Goal: Find specific page/section: Find specific page/section

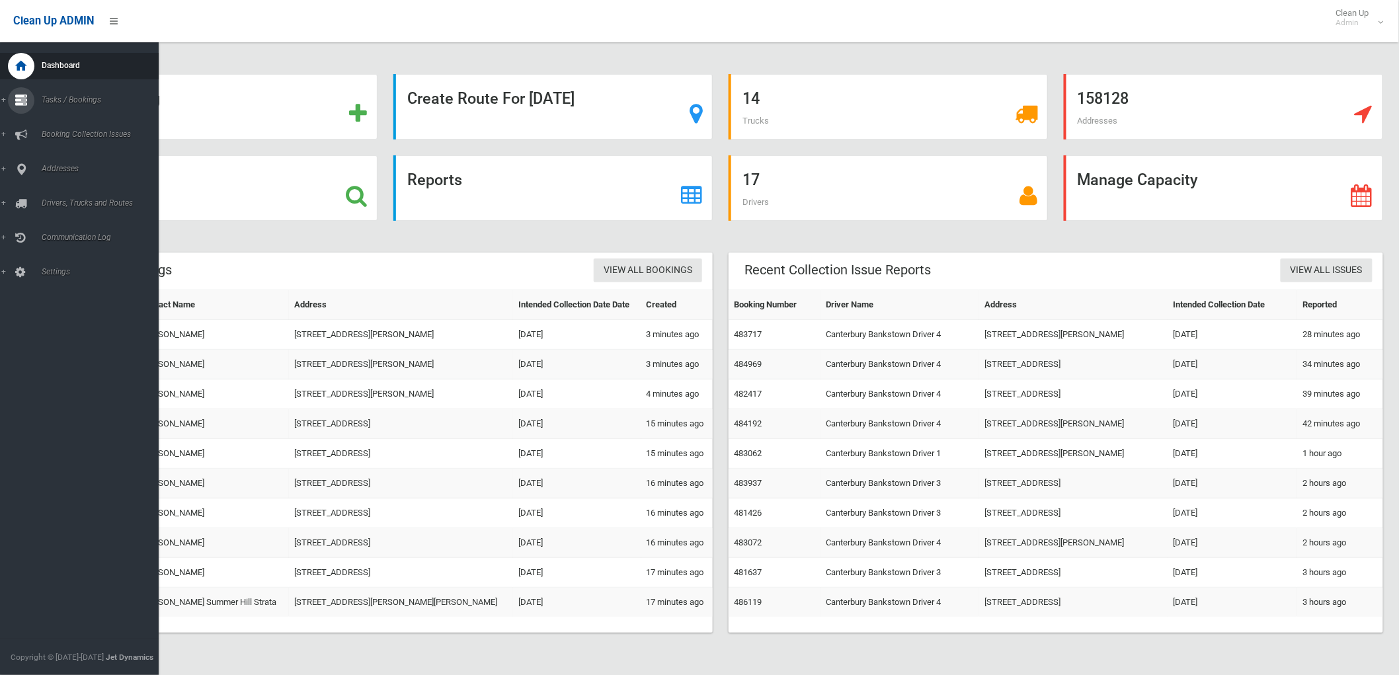
click at [28, 104] on div at bounding box center [21, 100] width 26 height 26
click at [57, 193] on span "Search" at bounding box center [98, 196] width 121 height 9
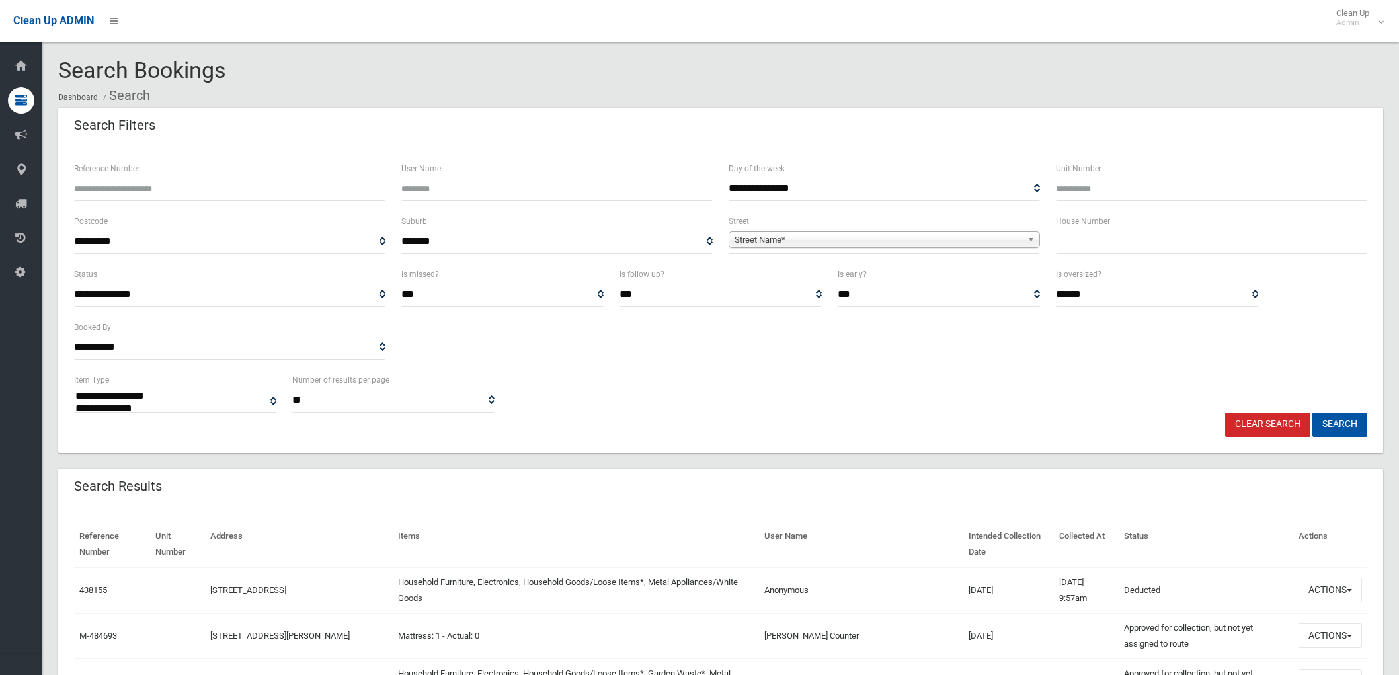
select select
click at [1093, 248] on input "text" at bounding box center [1211, 241] width 311 height 24
type input "*"
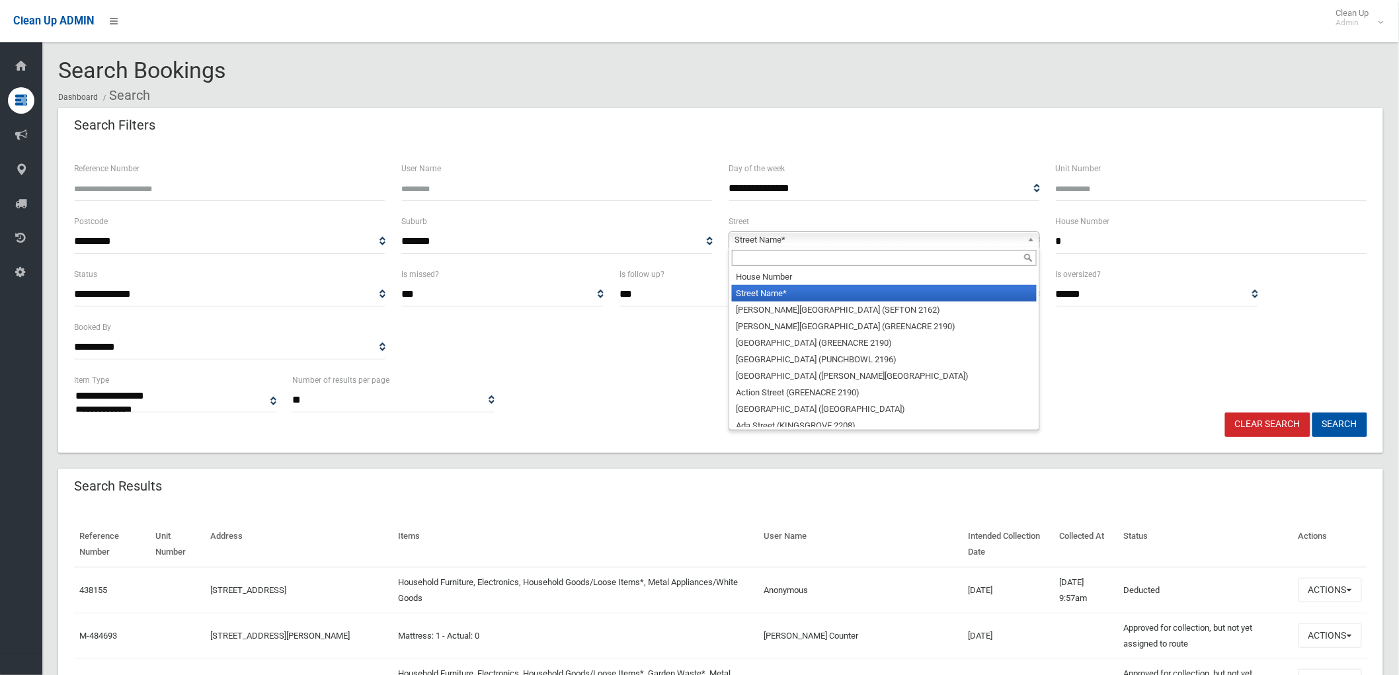
click at [1036, 240] on b at bounding box center [1033, 239] width 12 height 15
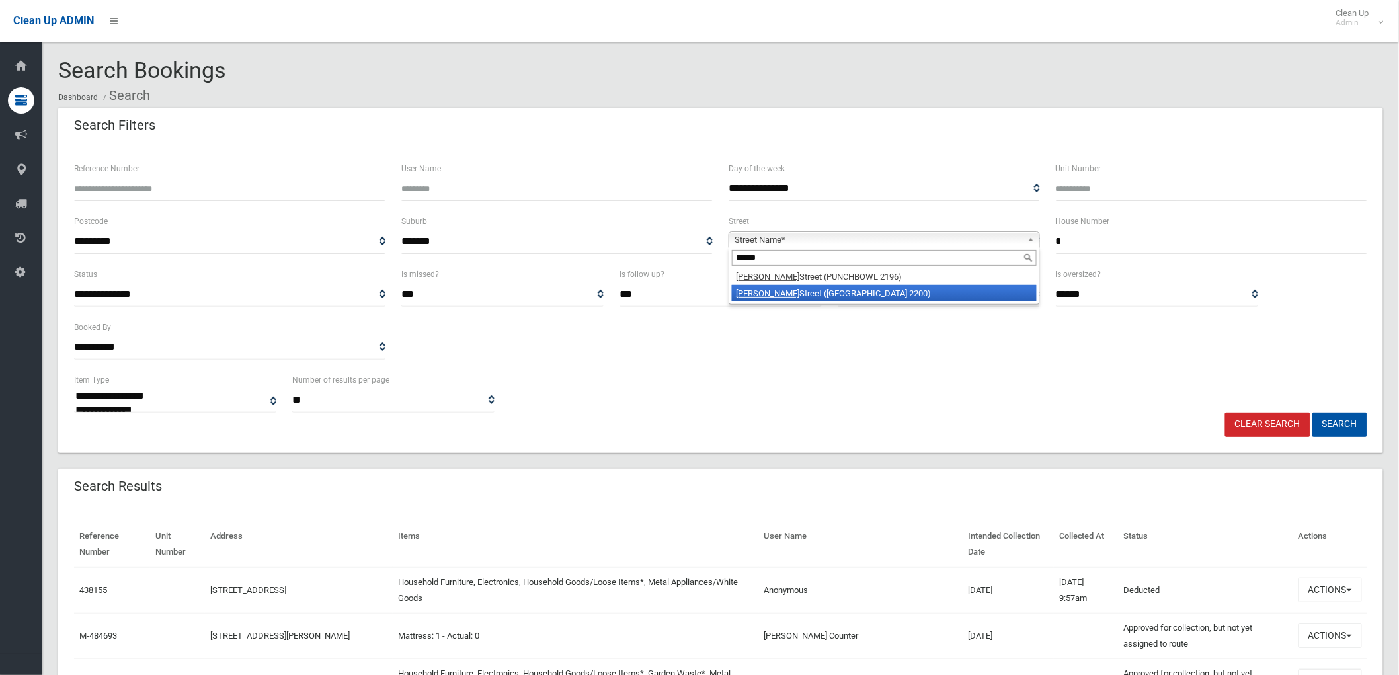
type input "******"
click at [870, 300] on li "Norman Street (CONDELL PARK 2200)" at bounding box center [884, 293] width 305 height 17
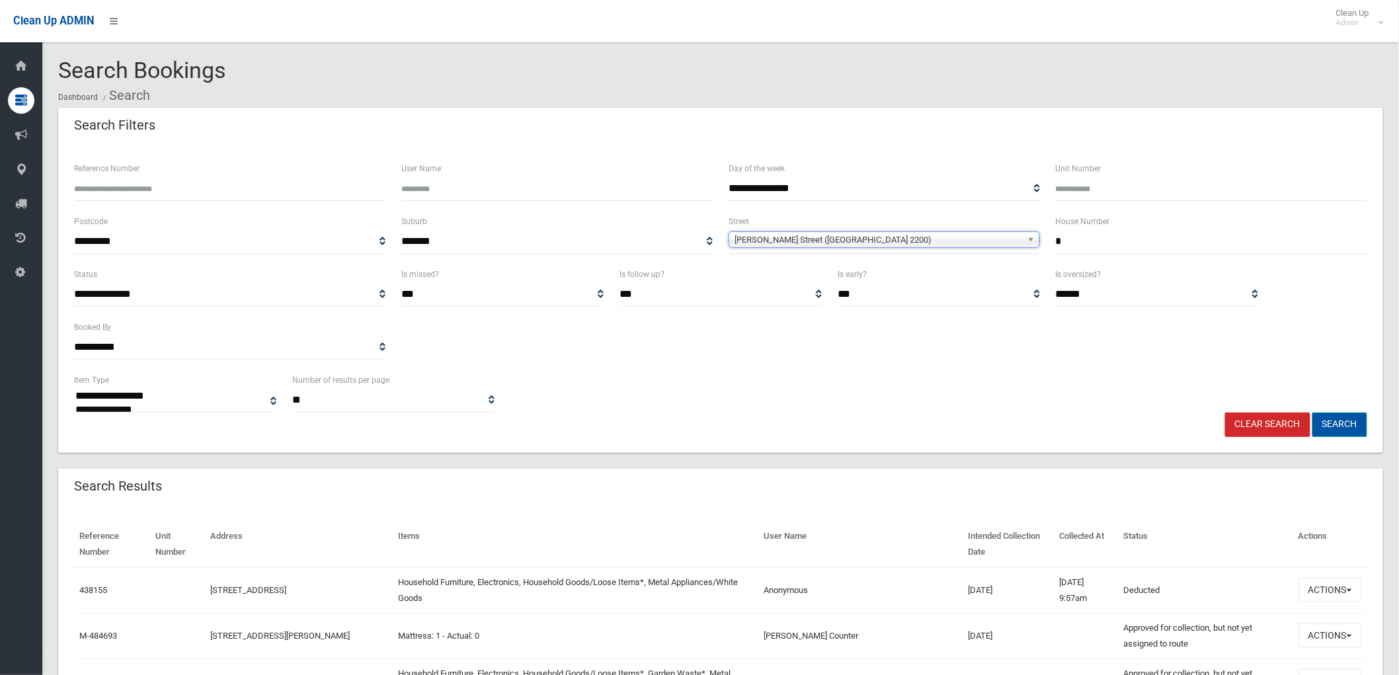
click at [1350, 433] on button "Search" at bounding box center [1339, 424] width 55 height 24
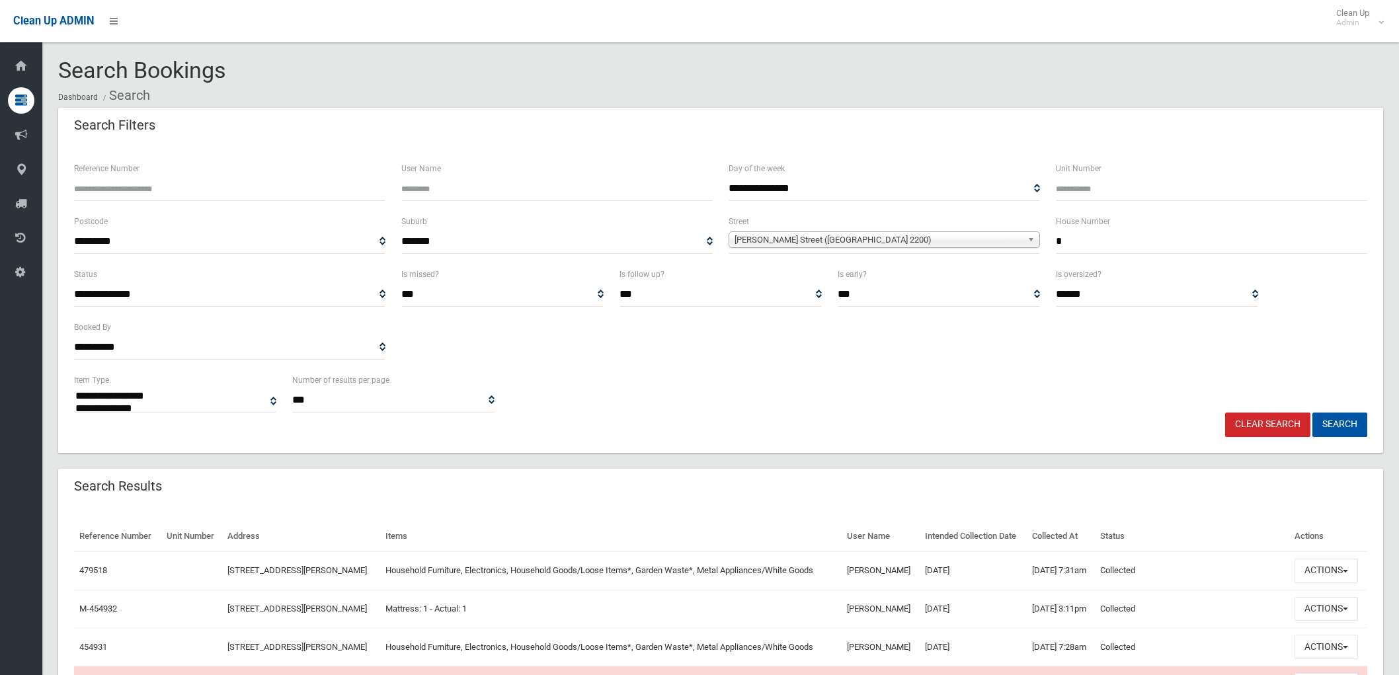
select select
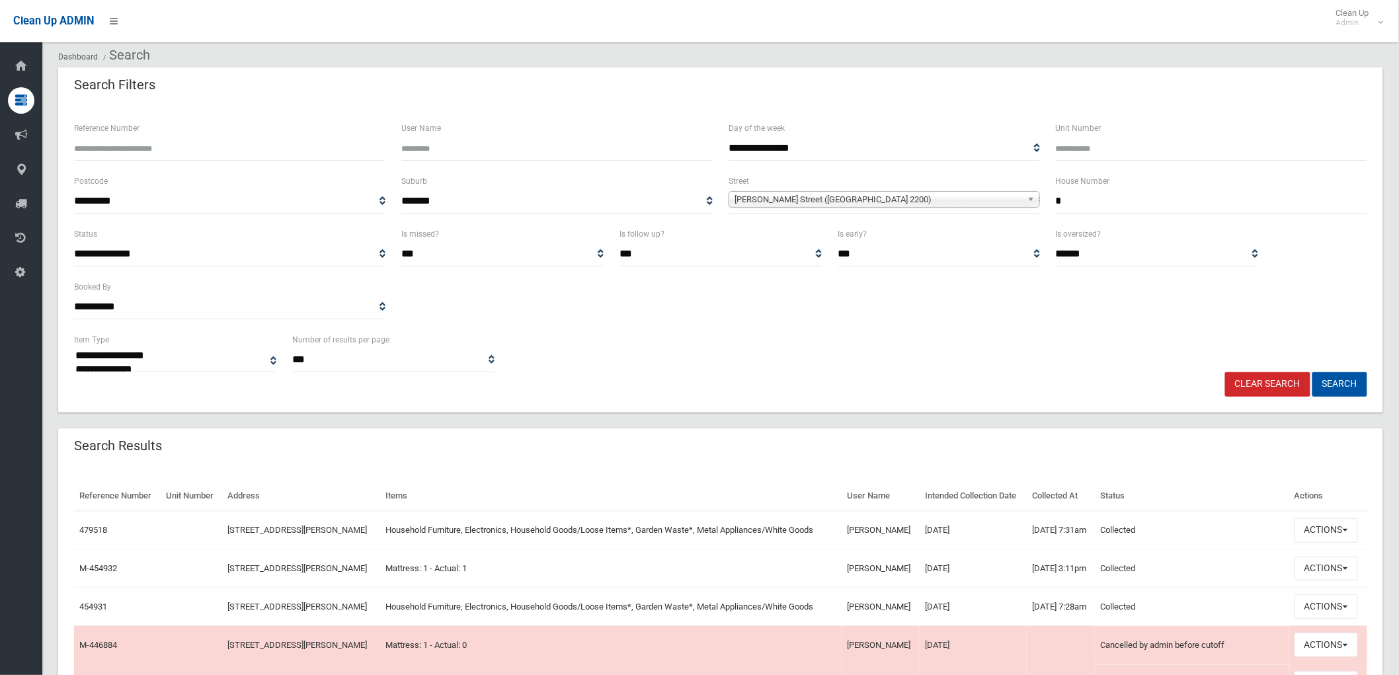
scroll to position [73, 0]
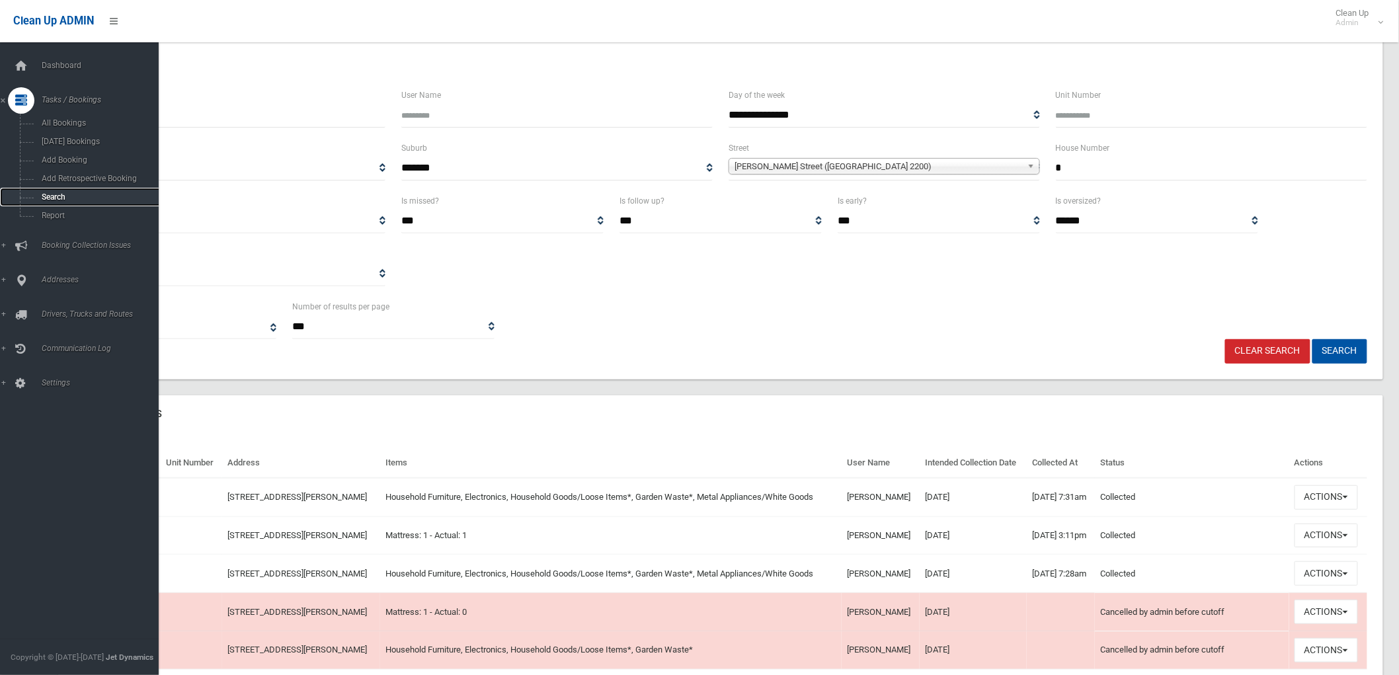
click at [56, 189] on link "Search" at bounding box center [85, 197] width 170 height 19
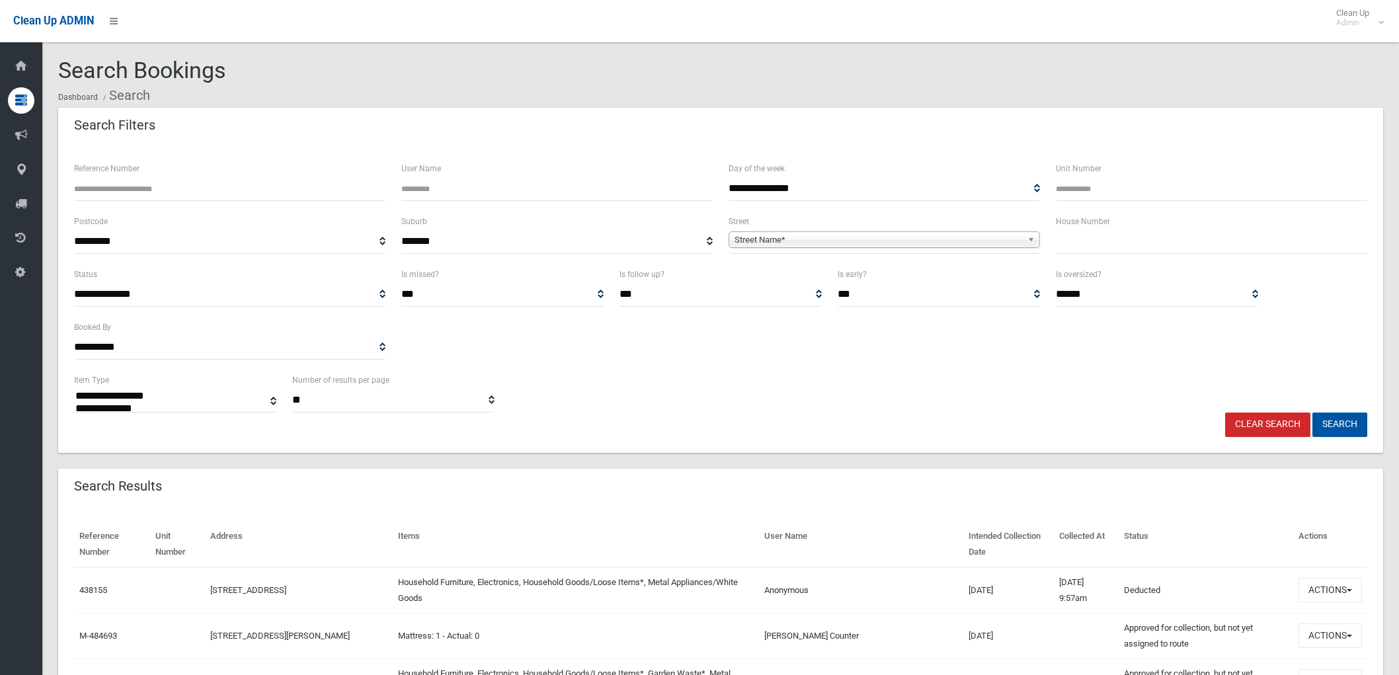
select select
click at [1088, 256] on div "House Number" at bounding box center [1211, 239] width 327 height 53
click at [1089, 242] on input "text" at bounding box center [1211, 241] width 311 height 24
type input "**"
click at [1013, 234] on span "Street Name*" at bounding box center [878, 240] width 288 height 16
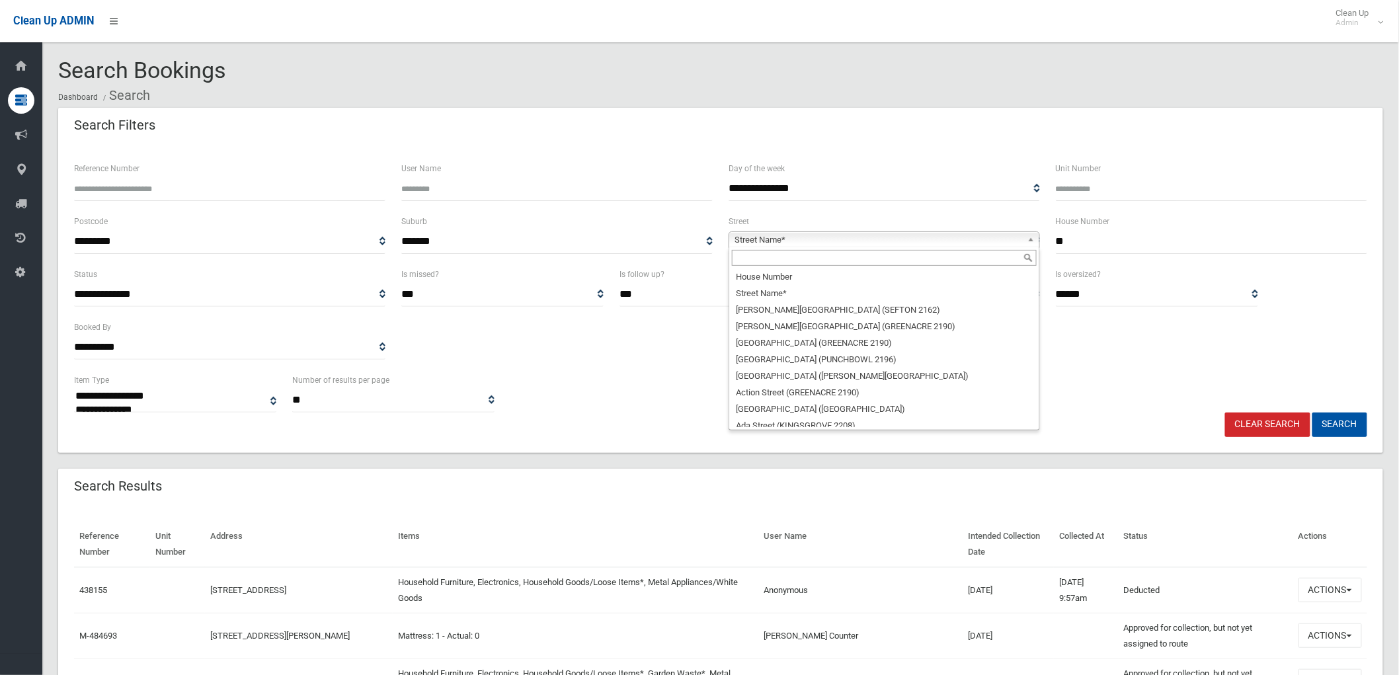
click at [857, 254] on input "text" at bounding box center [884, 258] width 305 height 16
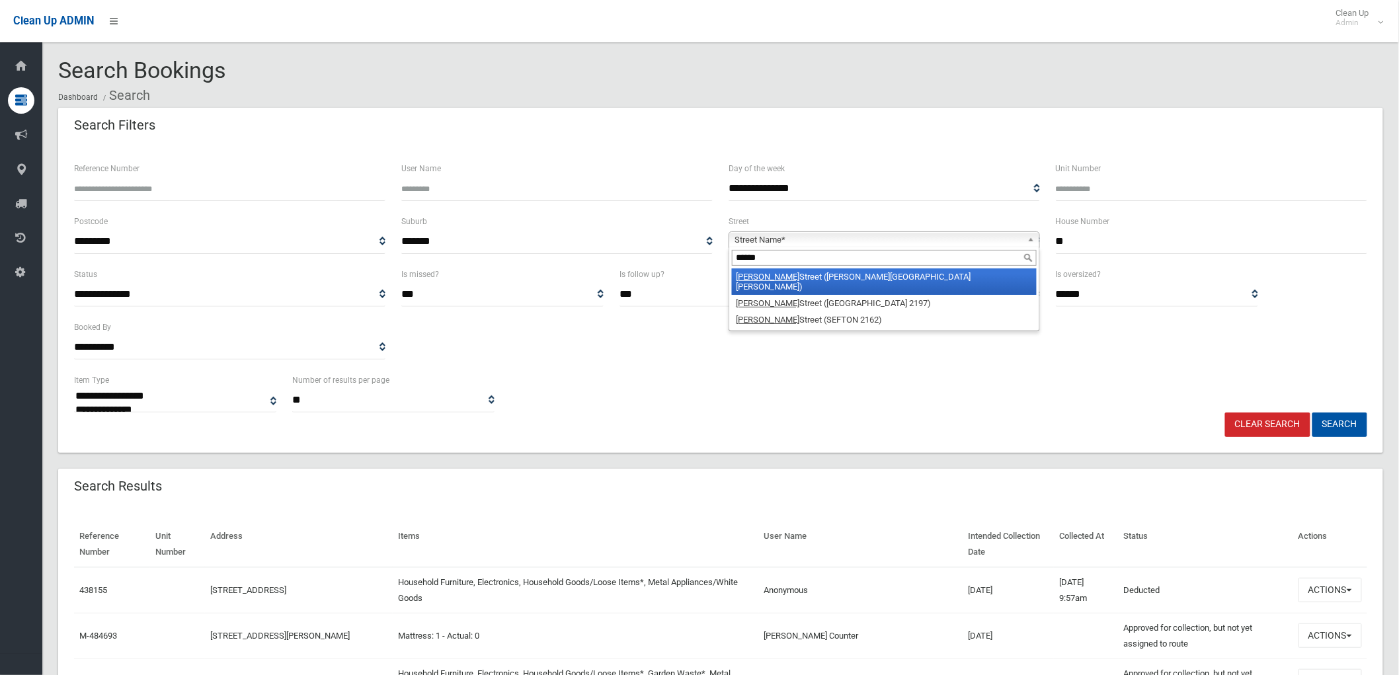
type input "******"
click at [802, 275] on li "Hector Street (CHESTER HILL 2162)" at bounding box center [884, 281] width 305 height 26
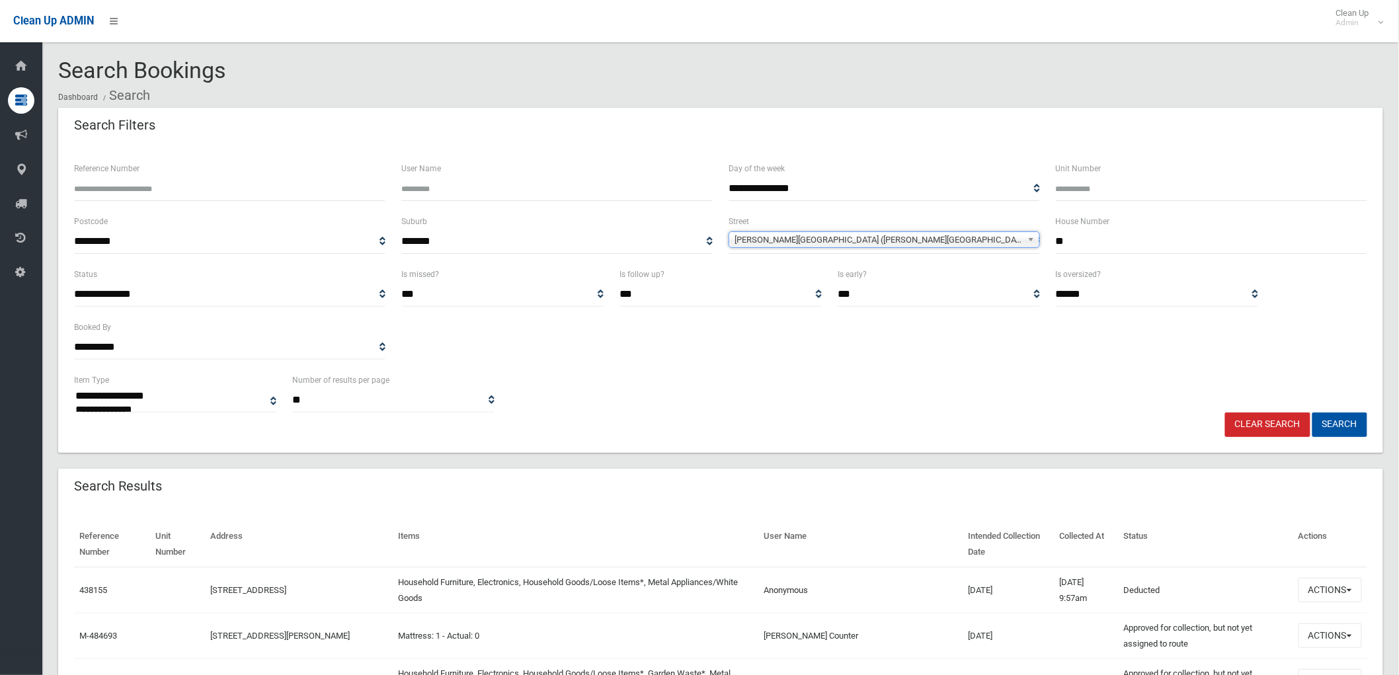
click at [1132, 241] on input "**" at bounding box center [1211, 241] width 311 height 24
type input "***"
click at [1354, 428] on button "Search" at bounding box center [1339, 424] width 55 height 24
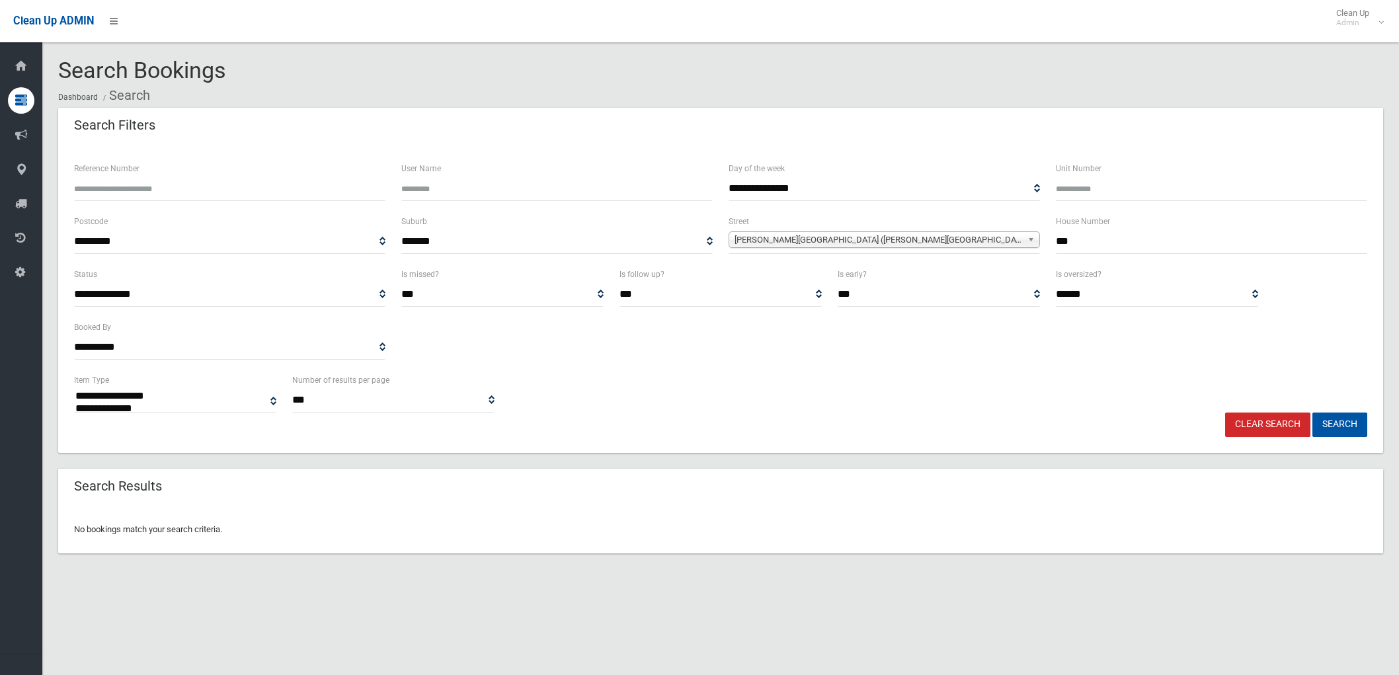
select select
click at [1290, 430] on link "Clear Search" at bounding box center [1267, 424] width 85 height 24
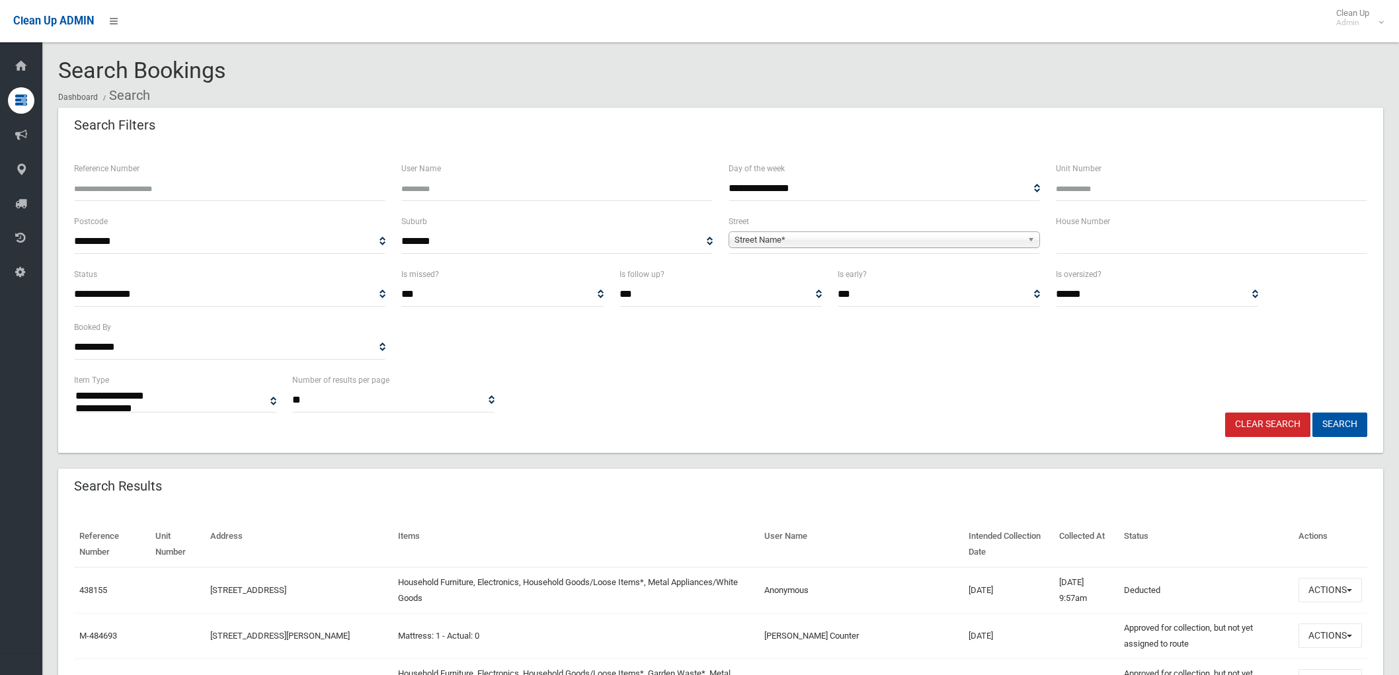
select select
click at [1178, 248] on input "text" at bounding box center [1211, 241] width 311 height 24
type input "**"
click at [1028, 238] on b at bounding box center [1033, 239] width 12 height 15
type input "******"
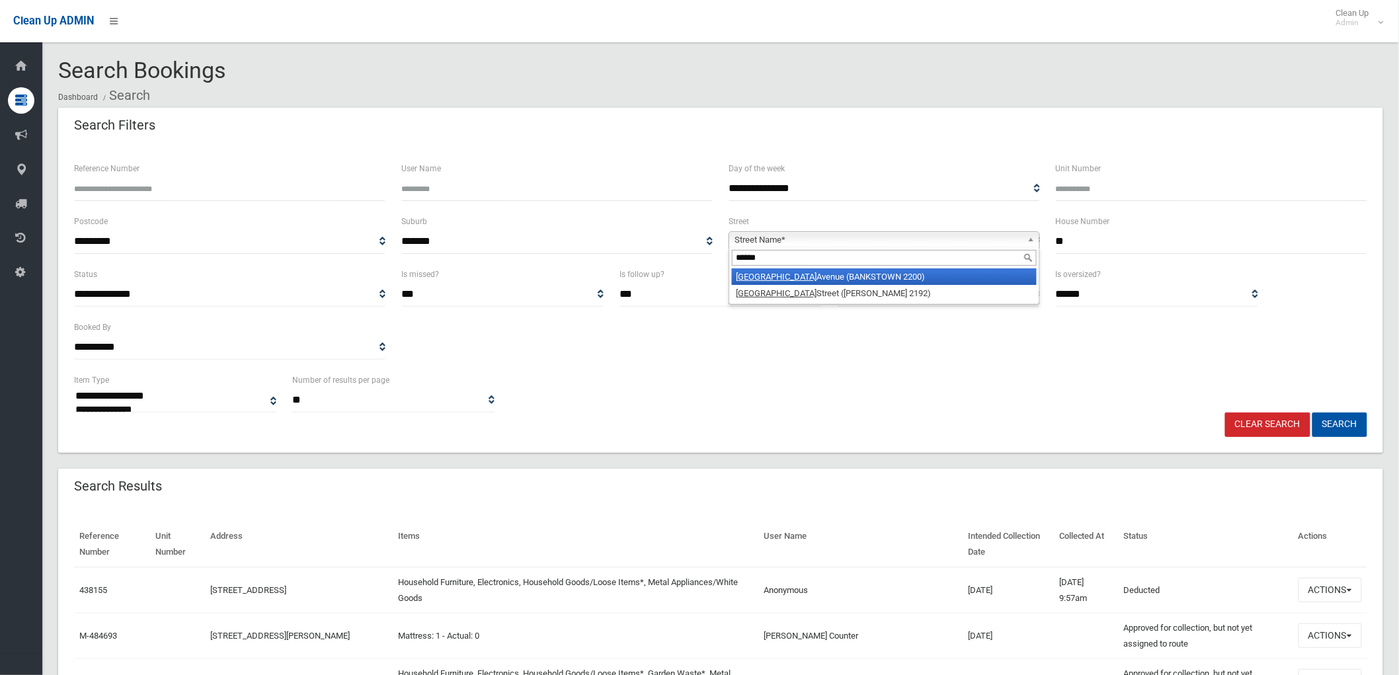
click at [830, 276] on li "Oxford Avenue (BANKSTOWN 2200)" at bounding box center [884, 276] width 305 height 17
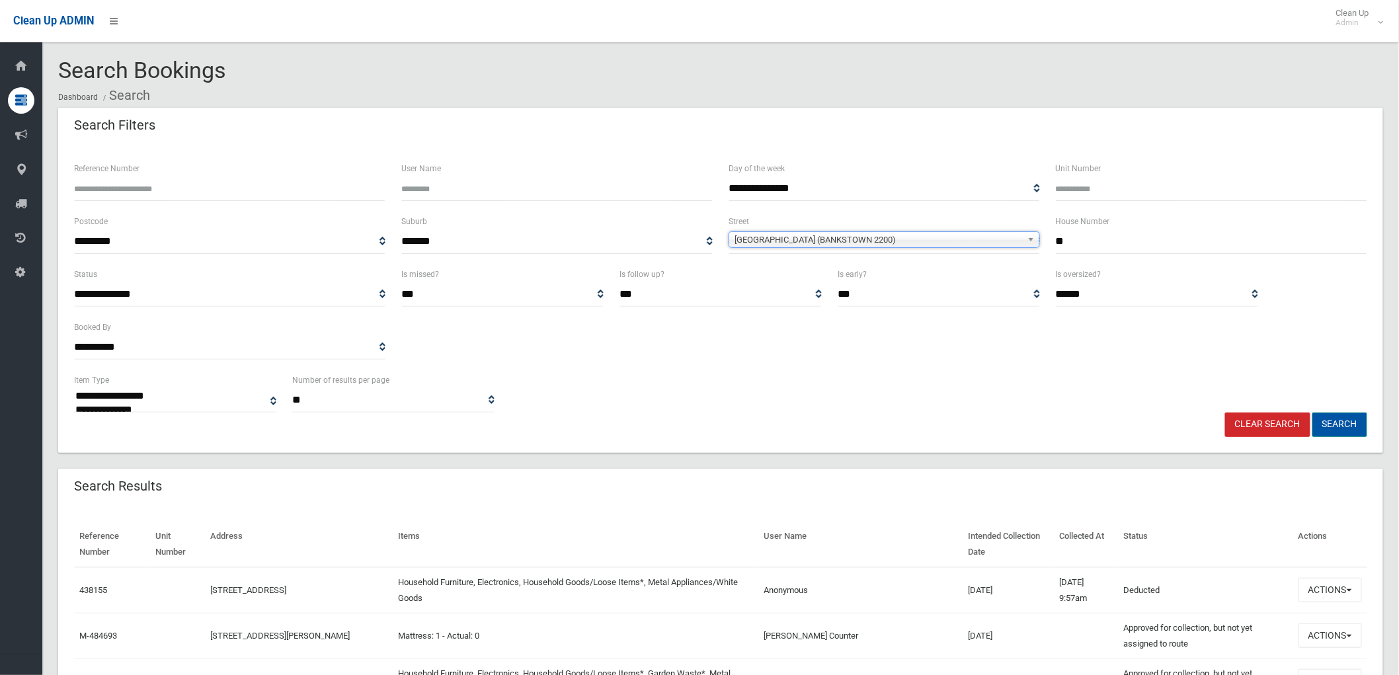
click at [1359, 430] on button "Search" at bounding box center [1339, 424] width 55 height 24
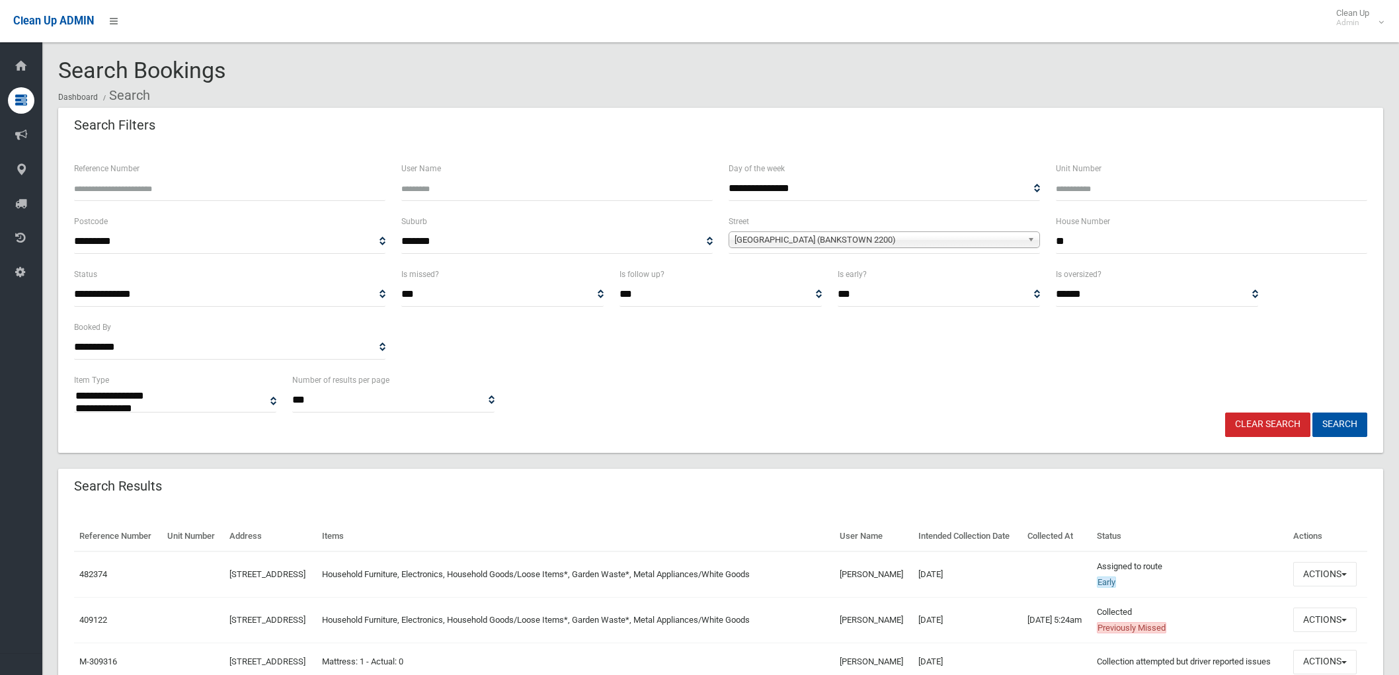
select select
click at [1323, 586] on button "Actions" at bounding box center [1324, 574] width 63 height 24
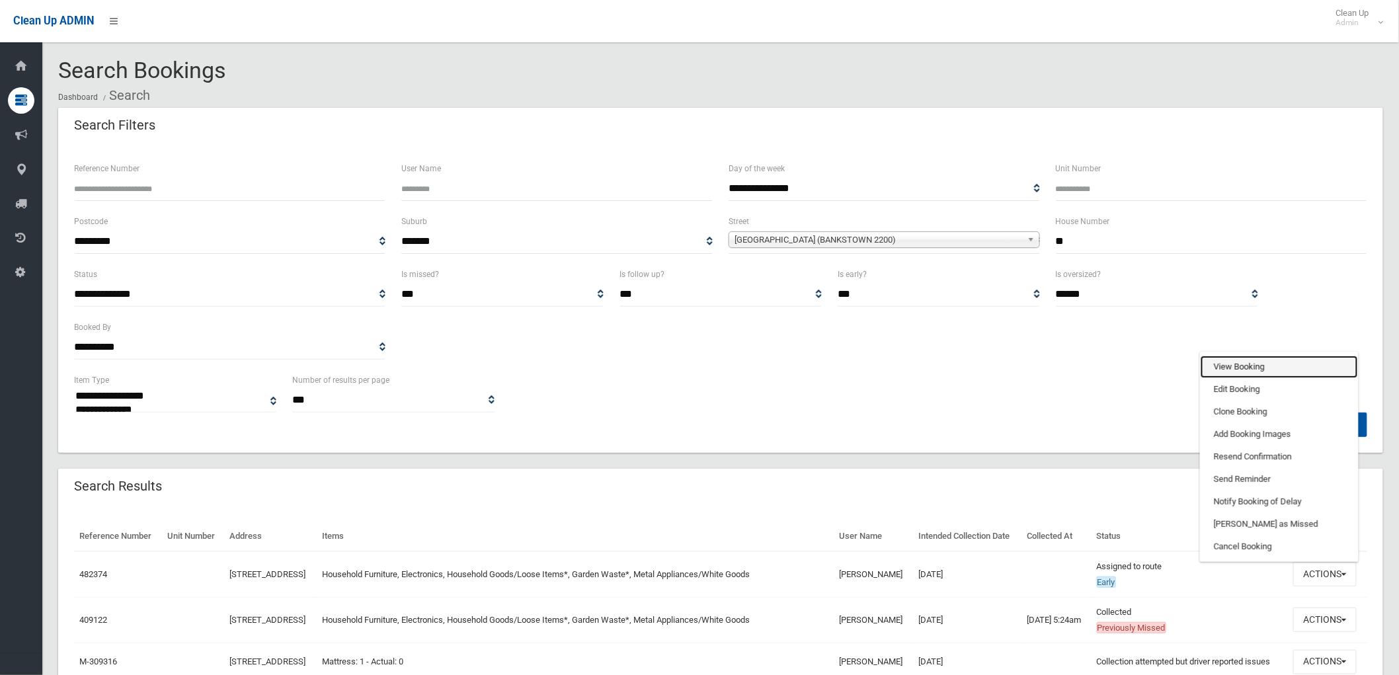
click at [1231, 373] on link "View Booking" at bounding box center [1278, 367] width 157 height 22
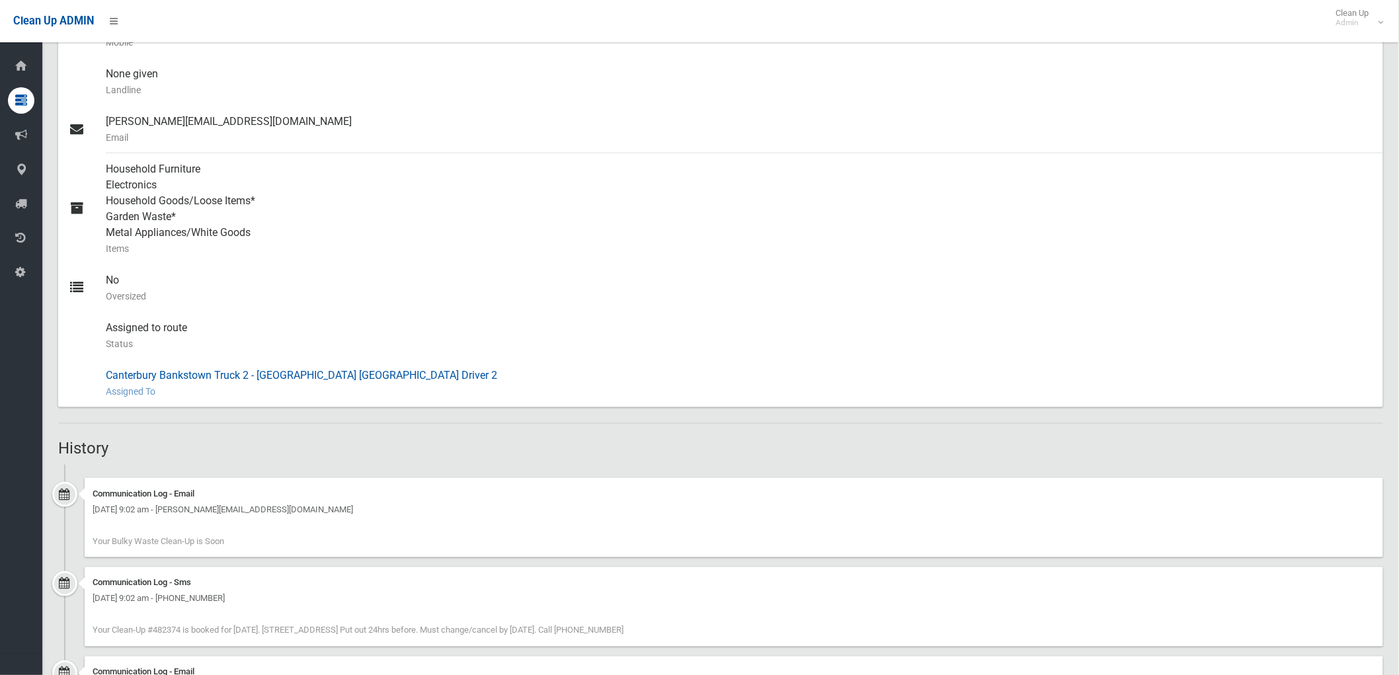
scroll to position [514, 0]
